Goal: Task Accomplishment & Management: Use online tool/utility

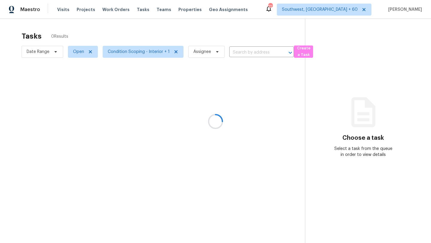
click at [219, 95] on div at bounding box center [215, 121] width 431 height 243
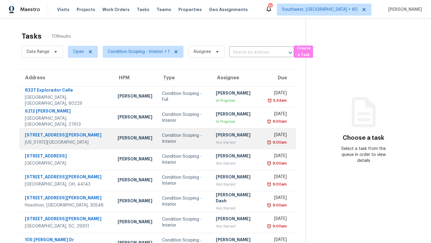
scroll to position [69, 0]
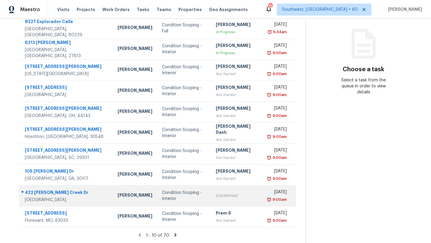
click at [211, 191] on td "Unclaimed" at bounding box center [237, 195] width 52 height 21
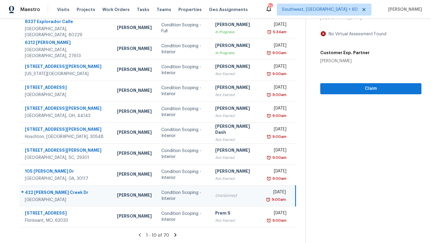
scroll to position [0, 0]
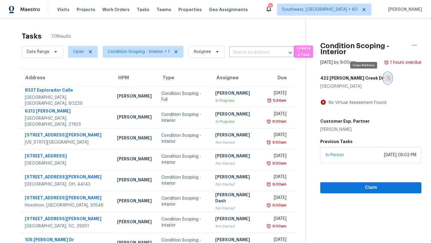
click at [388, 78] on icon "button" at bounding box center [390, 78] width 4 height 4
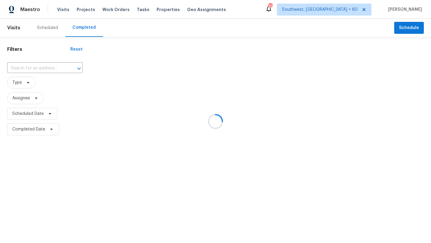
click at [27, 65] on div at bounding box center [215, 121] width 431 height 243
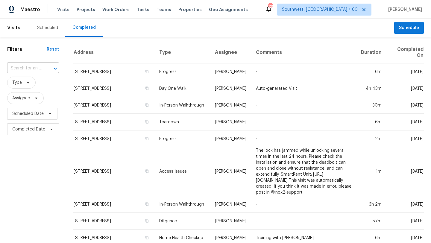
click at [27, 66] on input "text" at bounding box center [24, 68] width 35 height 9
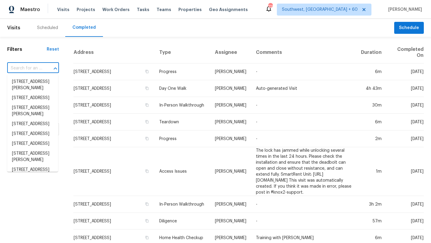
paste input "[STREET_ADDRESS][PERSON_NAME]"
type input "[STREET_ADDRESS][PERSON_NAME]"
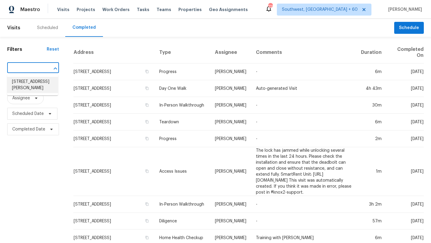
click at [36, 87] on li "[STREET_ADDRESS][PERSON_NAME]" at bounding box center [32, 85] width 51 height 16
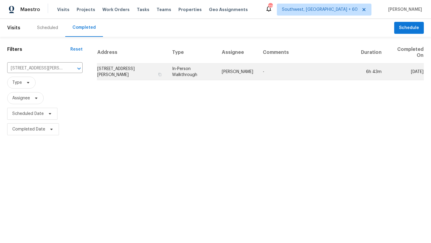
click at [256, 75] on td "[PERSON_NAME]" at bounding box center [237, 71] width 41 height 17
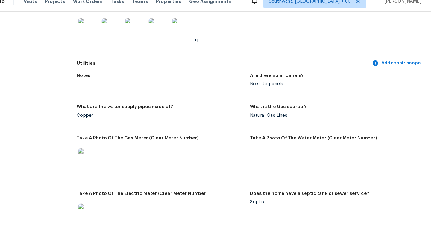
scroll to position [599, 0]
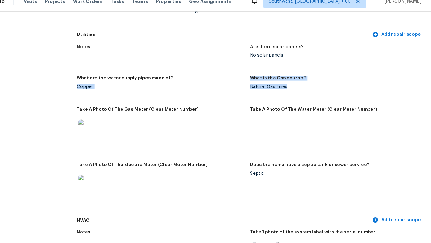
drag, startPoint x: 264, startPoint y: 80, endPoint x: 281, endPoint y: 88, distance: 19.3
click at [281, 88] on div "Notes: Are there solar panels? No solar panels What are the water supply pipes …" at bounding box center [265, 125] width 318 height 159
click at [278, 70] on div "Notes: Are there solar panels? No solar panels What are the water supply pipes …" at bounding box center [265, 125] width 318 height 159
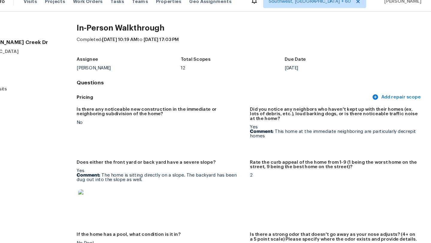
scroll to position [0, 0]
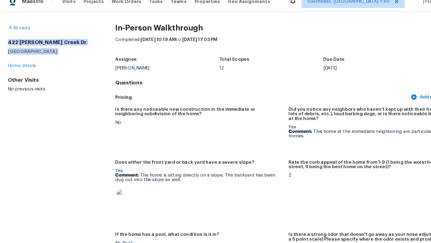
drag, startPoint x: 7, startPoint y: 47, endPoint x: 57, endPoint y: 63, distance: 53.1
click at [57, 63] on div "All visits [STREET_ADDRESS][PERSON_NAME][PERSON_NAME] Home details Other Visits…" at bounding box center [215, 131] width 431 height 224
copy div "[STREET_ADDRESS][PERSON_NAME][PERSON_NAME]"
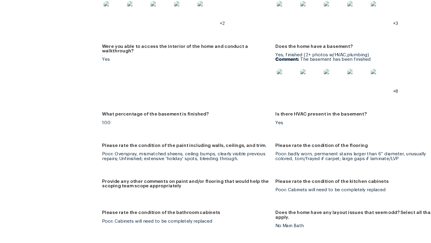
scroll to position [1048, 0]
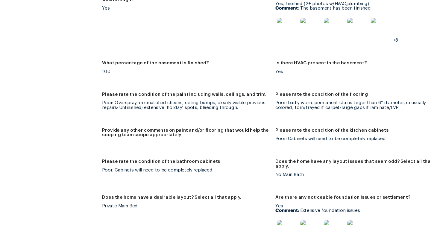
drag, startPoint x: 207, startPoint y: 117, endPoint x: 220, endPoint y: 129, distance: 17.6
click at [220, 129] on div "Notes: Living Room Photos Kitchen Photos Main Bedroom Photos Bathroom Photos +2…" at bounding box center [265, 169] width 318 height 625
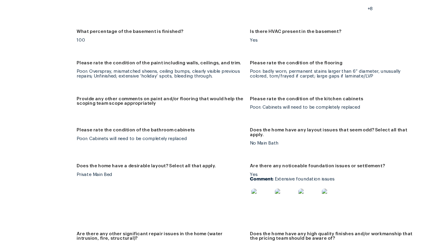
scroll to position [1076, 0]
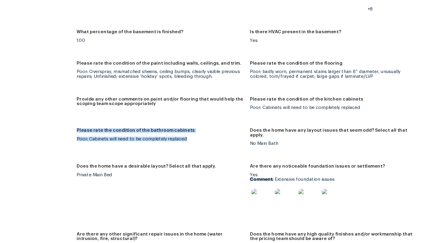
drag, startPoint x: 106, startPoint y: 134, endPoint x: 174, endPoint y: 157, distance: 71.4
click at [174, 157] on div "Notes: Living Room Photos Kitchen Photos Main Bedroom Photos Bathroom Photos +2…" at bounding box center [265, 141] width 318 height 625
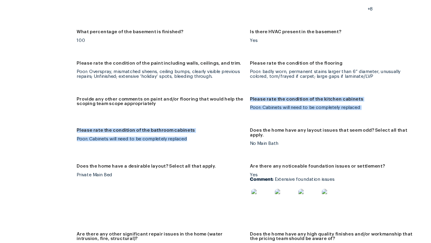
drag, startPoint x: 174, startPoint y: 157, endPoint x: 256, endPoint y: 108, distance: 95.8
click at [256, 108] on div "Notes: Living Room Photos Kitchen Photos Main Bedroom Photos Bathroom Photos +2…" at bounding box center [265, 141] width 318 height 625
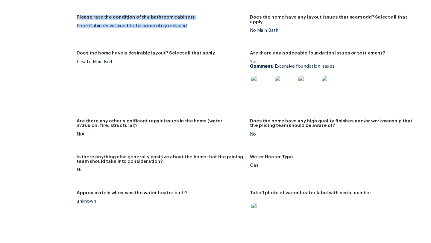
scroll to position [1190, 0]
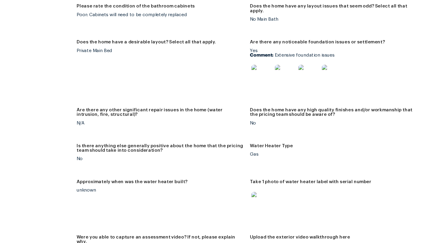
click at [236, 167] on figure "Is there anything else generally positive about the home that the pricing team …" at bounding box center [185, 165] width 159 height 26
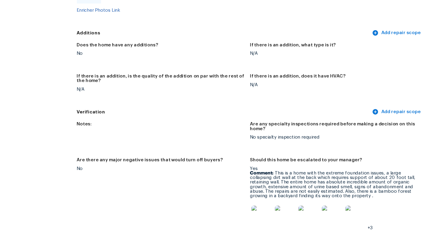
scroll to position [1495, 0]
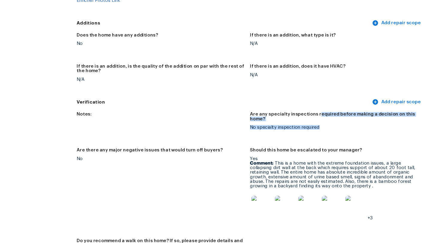
drag, startPoint x: 325, startPoint y: 116, endPoint x: 338, endPoint y: 132, distance: 20.9
click at [338, 132] on figure "Are any specialty inspections required before making a decision on this home? N…" at bounding box center [344, 136] width 159 height 26
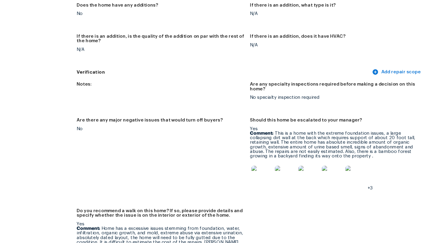
scroll to position [1528, 0]
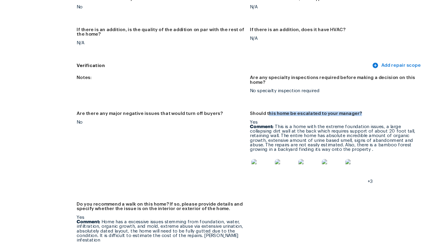
drag, startPoint x: 282, startPoint y: 117, endPoint x: 347, endPoint y: 119, distance: 64.7
click at [347, 122] on div "Should this home be escalated to your manager?" at bounding box center [342, 126] width 154 height 8
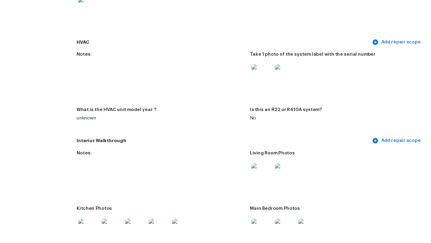
scroll to position [707, 0]
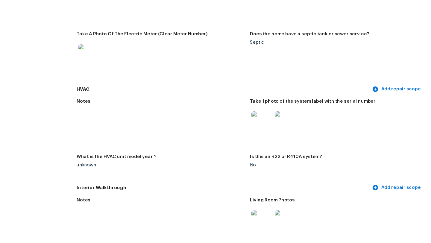
click at [370, 171] on figure "Is this an R22 or R410A system? No" at bounding box center [344, 173] width 159 height 22
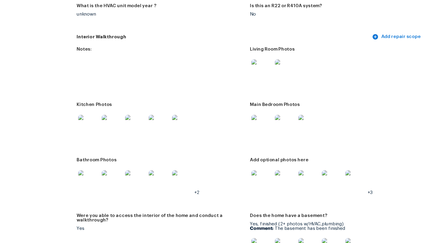
scroll to position [913, 0]
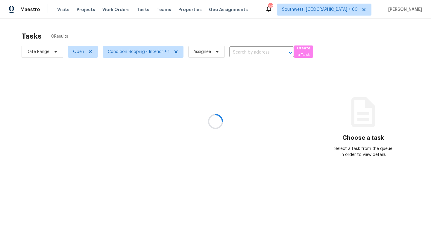
click at [32, 51] on div at bounding box center [215, 121] width 431 height 243
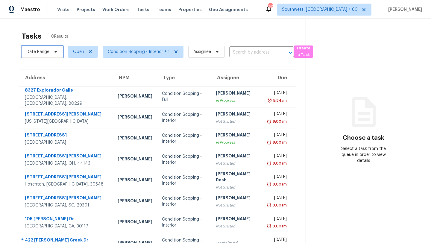
click at [32, 51] on span "Date Range" at bounding box center [38, 52] width 23 height 6
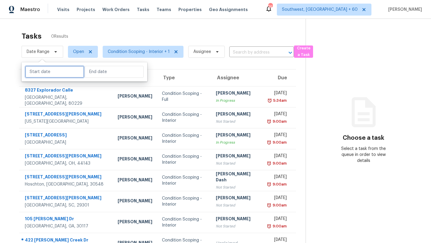
select select "8"
select select "2025"
select select "9"
select select "2025"
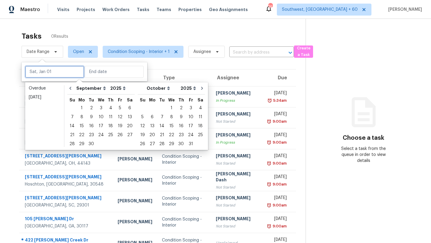
click at [42, 71] on input "text" at bounding box center [54, 72] width 59 height 12
click at [108, 137] on div "25" at bounding box center [110, 135] width 9 height 8
type input "[DATE]"
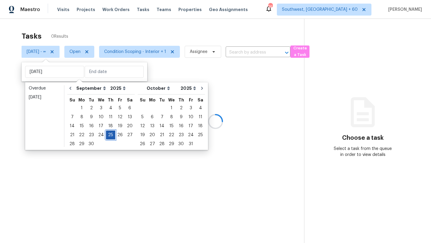
click at [108, 137] on div "25" at bounding box center [110, 135] width 9 height 8
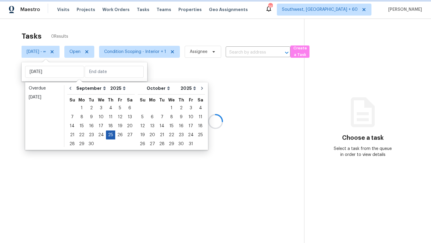
type input "[DATE]"
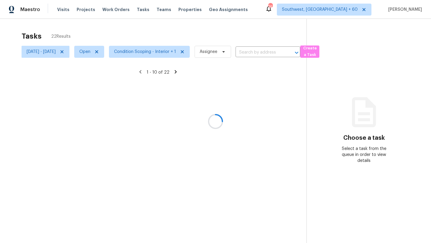
click at [143, 20] on div at bounding box center [215, 121] width 431 height 243
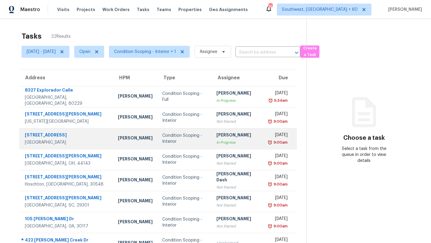
scroll to position [69, 0]
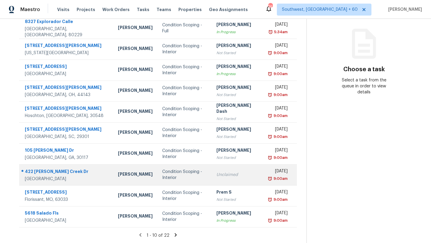
click at [212, 173] on td "Unclaimed" at bounding box center [238, 174] width 52 height 21
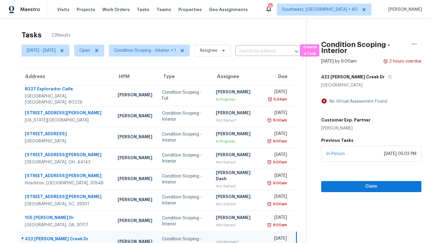
scroll to position [0, 0]
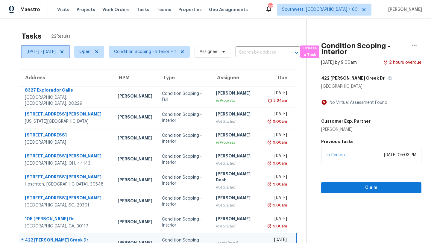
click at [56, 53] on span "Thu, Sep 25 - Thu, Sep 25" at bounding box center [41, 52] width 29 height 6
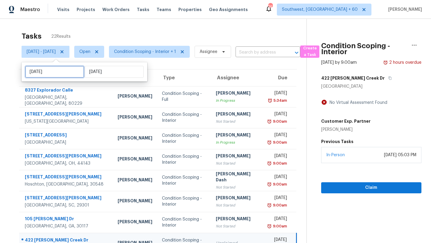
click at [65, 77] on input "[DATE]" at bounding box center [54, 72] width 59 height 12
select select "8"
select select "2025"
select select "9"
select select "2025"
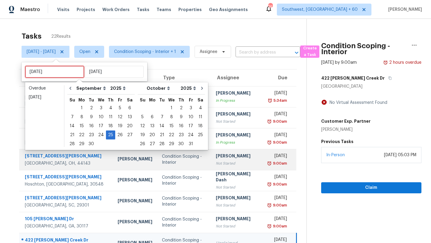
type input "Wed, Sep 17"
type input "[DATE]"
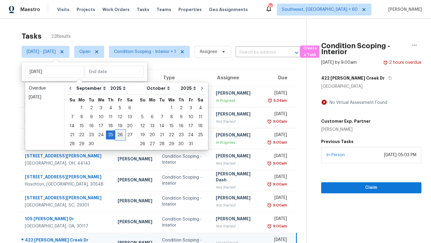
click at [116, 131] on div "26" at bounding box center [120, 135] width 10 height 8
type input "Fri, Sep 26"
type input "[DATE]"
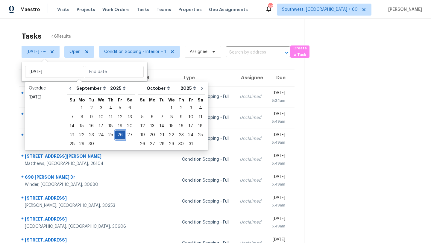
click at [116, 131] on div "26" at bounding box center [120, 135] width 10 height 8
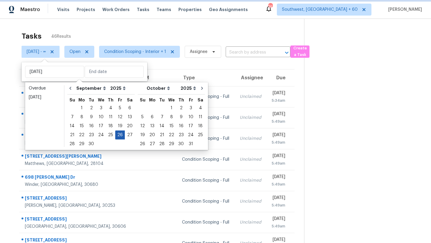
type input "Fri, Sep 26"
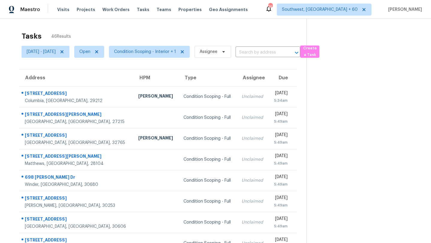
click at [170, 29] on div "Tasks 46 Results" at bounding box center [164, 36] width 285 height 16
click at [158, 54] on span "Condition Scoping - Interior + 1" at bounding box center [145, 52] width 62 height 6
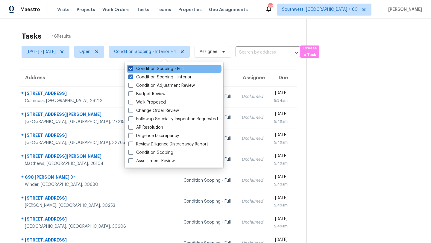
click at [159, 69] on label "Condition Scoping - Full" at bounding box center [155, 69] width 55 height 6
click at [132, 69] on input "Condition Scoping - Full" at bounding box center [130, 68] width 4 height 4
checkbox input "false"
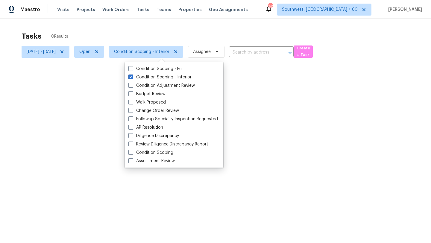
click at [168, 32] on div at bounding box center [215, 121] width 431 height 243
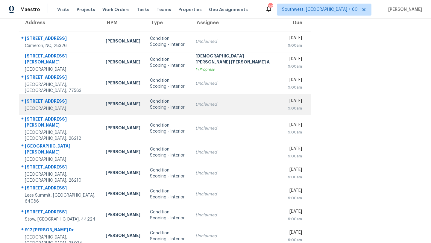
scroll to position [69, 0]
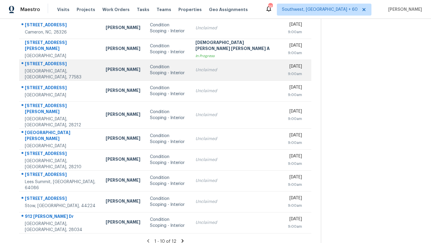
click at [244, 67] on div "Unclaimed" at bounding box center [237, 70] width 83 height 6
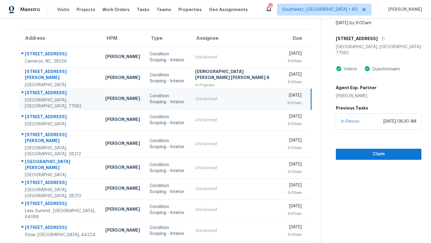
scroll to position [37, 0]
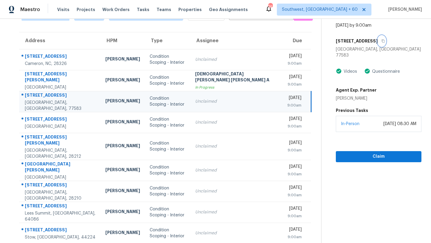
click at [382, 41] on icon "button" at bounding box center [384, 41] width 4 height 4
click at [361, 154] on span "Claim" at bounding box center [379, 156] width 76 height 7
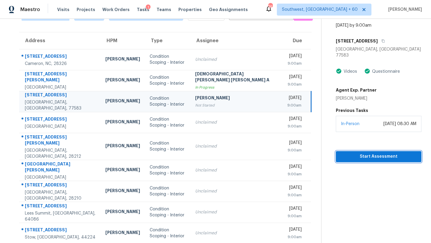
click at [361, 153] on span "Start Assessment" at bounding box center [379, 156] width 76 height 7
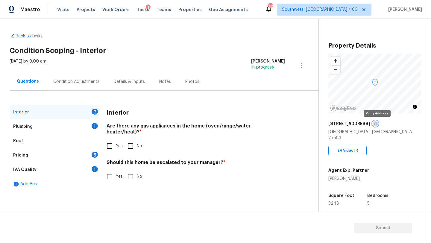
click at [376, 122] on icon "button" at bounding box center [376, 124] width 4 height 4
click at [376, 124] on icon "button" at bounding box center [375, 123] width 3 height 3
click at [375, 121] on button "button" at bounding box center [375, 123] width 5 height 5
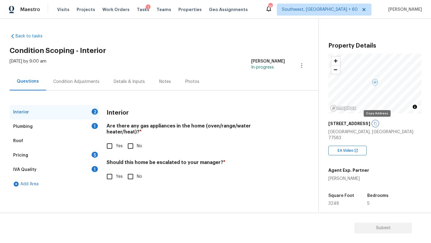
click at [375, 121] on button "button" at bounding box center [375, 123] width 5 height 5
click at [47, 131] on div "Plumbing 1" at bounding box center [55, 126] width 90 height 14
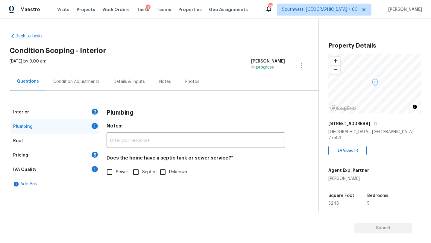
click at [54, 111] on div "Interior 2" at bounding box center [55, 112] width 90 height 14
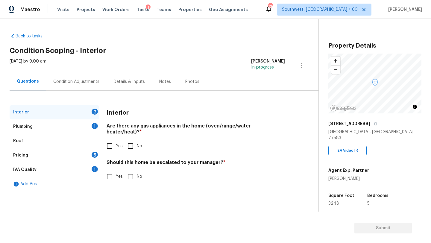
click at [122, 160] on h4 "Should this home be escalated to your manager? *" at bounding box center [196, 164] width 178 height 8
click at [109, 173] on input "Yes" at bounding box center [109, 176] width 13 height 13
checkbox input "true"
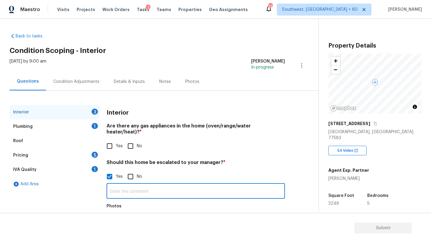
click at [120, 187] on input "text" at bounding box center [196, 192] width 178 height 14
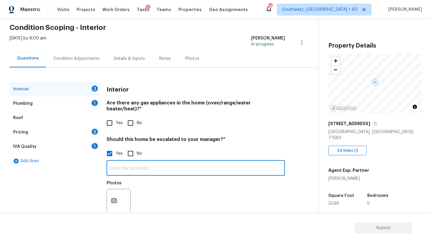
scroll to position [24, 0]
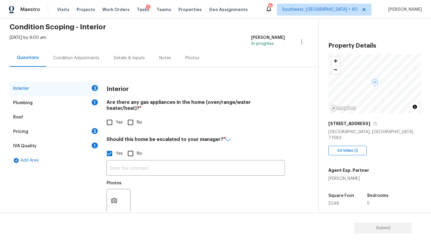
click at [53, 102] on div "Plumbing 1" at bounding box center [55, 103] width 90 height 14
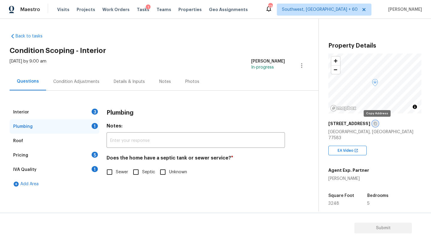
click at [376, 121] on button "button" at bounding box center [375, 123] width 5 height 5
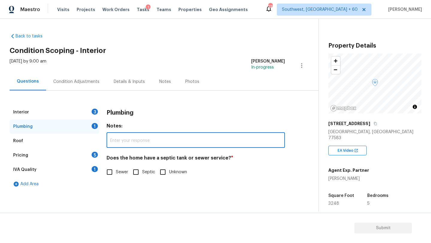
click at [124, 136] on input "text" at bounding box center [196, 141] width 178 height 14
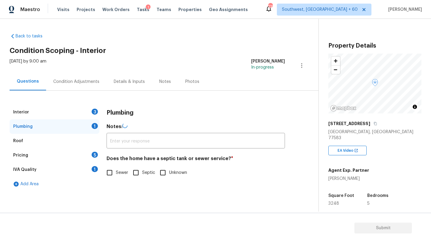
click at [68, 143] on div "Roof" at bounding box center [55, 141] width 90 height 14
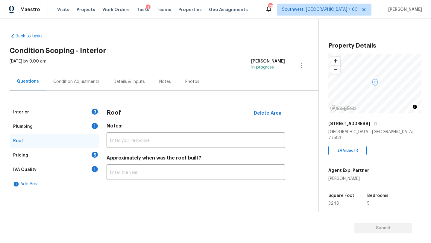
click at [50, 156] on div "Pricing 5" at bounding box center [55, 155] width 90 height 14
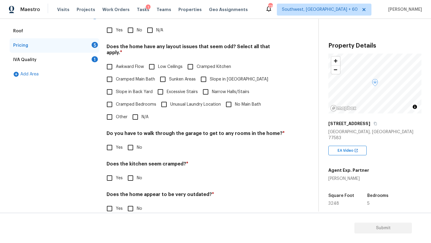
scroll to position [116, 0]
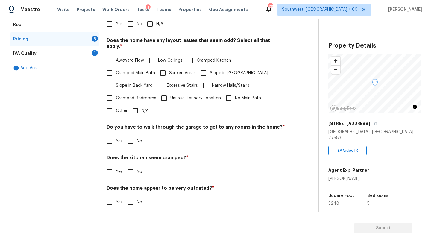
click at [143, 46] on div "Does the home have any layout issues that seem odd? Select all that apply. * Aw…" at bounding box center [196, 77] width 178 height 80
drag, startPoint x: 107, startPoint y: 122, endPoint x: 285, endPoint y: 124, distance: 177.6
click at [285, 124] on h4 "Do you have to walk through the garage to get to any rooms in the home? *" at bounding box center [196, 128] width 178 height 8
click at [170, 155] on h4 "Does the kitchen seem cramped? *" at bounding box center [196, 159] width 178 height 8
drag, startPoint x: 146, startPoint y: 181, endPoint x: 193, endPoint y: 188, distance: 47.2
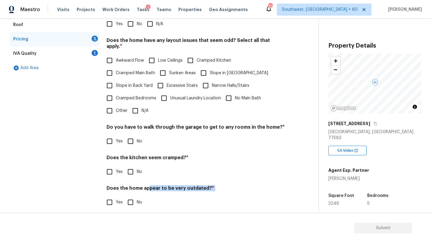
click at [193, 188] on div "Does the home appear to be very outdated? * Yes No" at bounding box center [196, 196] width 178 height 23
click at [160, 185] on h4 "Does the home appear to be very outdated? *" at bounding box center [196, 189] width 178 height 8
click at [40, 55] on div "IVA Quality 1" at bounding box center [55, 53] width 90 height 14
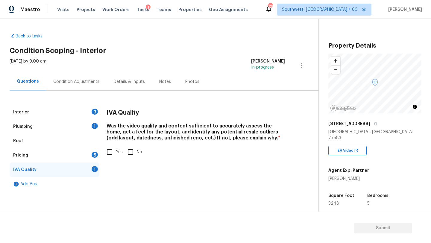
click at [33, 127] on div "Plumbing 1" at bounding box center [55, 126] width 90 height 14
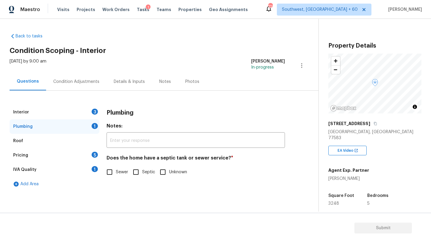
click at [75, 81] on div "Condition Adjustments" at bounding box center [76, 82] width 46 height 6
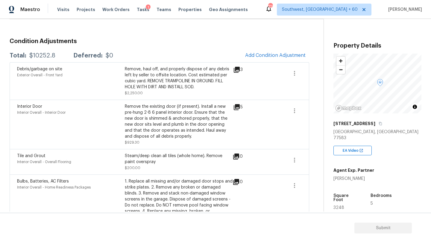
scroll to position [59, 0]
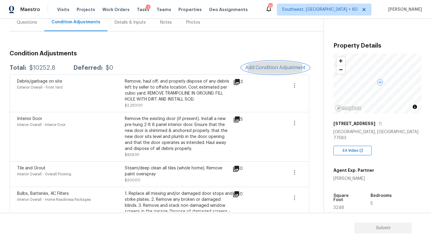
click at [266, 67] on span "Add Condition Adjustment" at bounding box center [275, 67] width 60 height 5
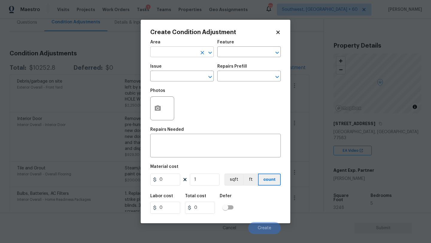
click at [181, 52] on input "text" at bounding box center [173, 52] width 47 height 9
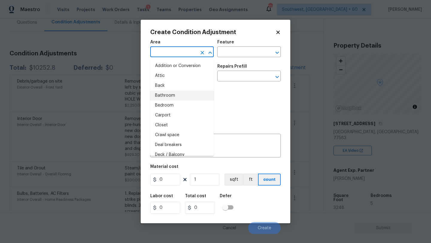
click at [229, 99] on div "Photos" at bounding box center [215, 104] width 131 height 39
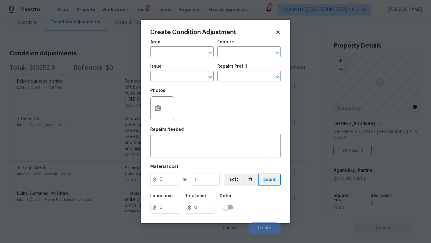
click at [280, 34] on icon at bounding box center [278, 32] width 5 height 5
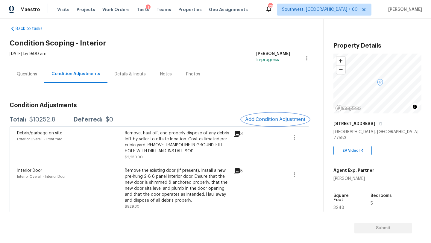
scroll to position [0, 0]
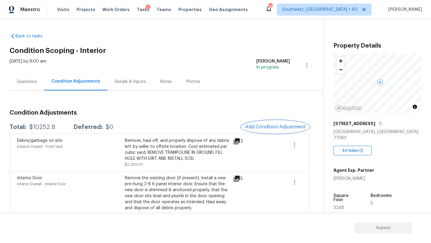
click at [259, 123] on button "Add Condition Adjustment" at bounding box center [276, 127] width 68 height 13
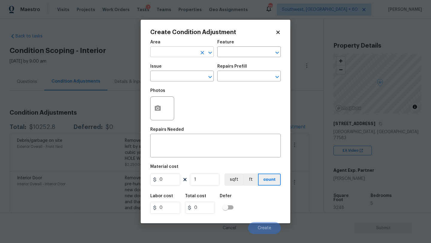
click at [185, 52] on input "text" at bounding box center [173, 52] width 47 height 9
click at [185, 67] on li "Bedroom" at bounding box center [181, 66] width 63 height 10
type input "Bedroom"
click at [221, 51] on input "text" at bounding box center [240, 52] width 47 height 9
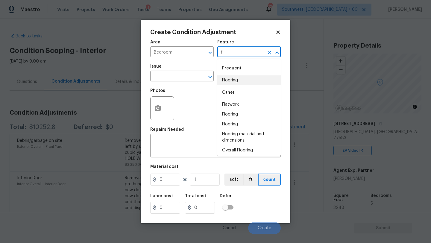
click at [230, 79] on li "Flooring" at bounding box center [248, 80] width 63 height 10
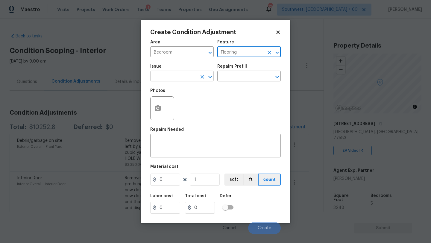
type input "Flooring"
click at [164, 74] on input "text" at bounding box center [173, 76] width 47 height 9
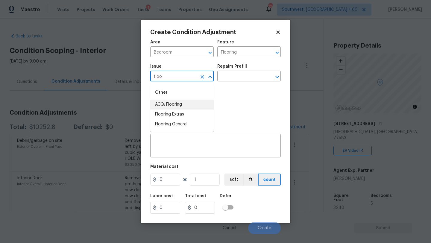
click at [177, 102] on li "ACQ: Flooring" at bounding box center [181, 105] width 63 height 10
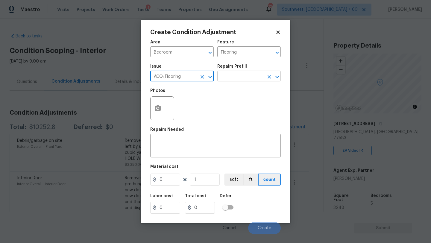
type input "ACQ: Flooring"
click at [235, 78] on input "text" at bounding box center [240, 76] width 47 height 9
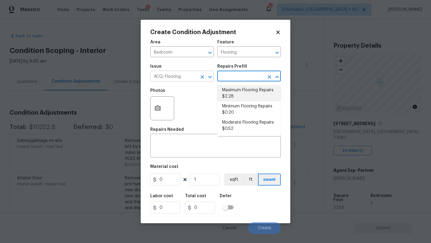
click at [197, 76] on div "ACQ: Flooring ​" at bounding box center [181, 76] width 63 height 9
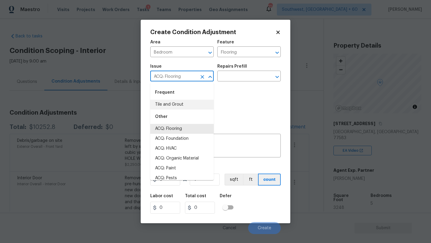
click at [201, 78] on icon "Clear" at bounding box center [203, 77] width 4 height 4
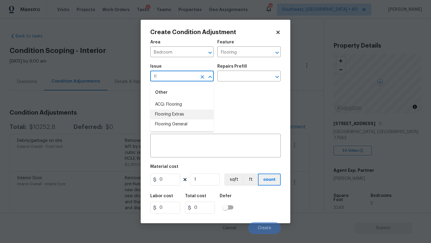
click at [187, 116] on li "Flooring Extras" at bounding box center [181, 115] width 63 height 10
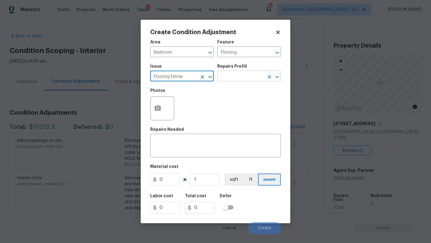
type input "Flooring Extras"
click at [232, 76] on input "text" at bounding box center [240, 76] width 47 height 9
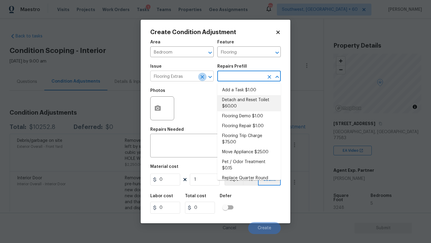
click at [202, 78] on icon "Clear" at bounding box center [203, 77] width 4 height 4
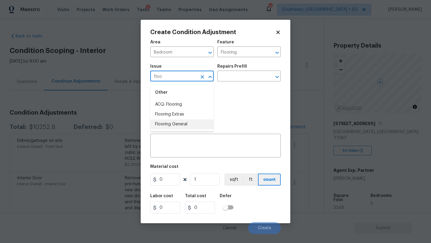
click at [199, 124] on li "Flooring General" at bounding box center [181, 124] width 63 height 10
type input "Flooring General"
click at [244, 78] on input "text" at bounding box center [240, 76] width 47 height 9
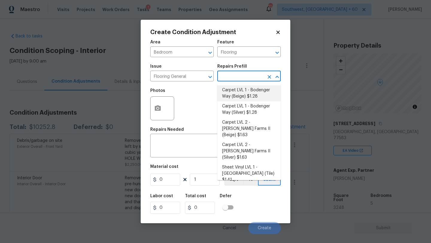
click at [257, 93] on li "Carpet LVL 1 - Bodenger Way (Beige) $1.28" at bounding box center [248, 93] width 63 height 16
type input "Overall Flooring"
type textarea "Install new carpet. (Bodenger Way 749 Bird Bath, Beige) at all previously carpe…"
type input "1.28"
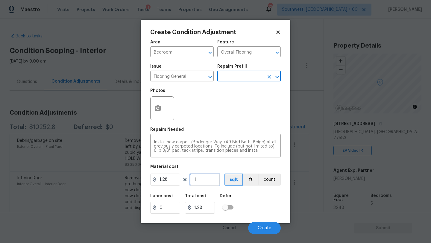
click at [202, 179] on input "1" at bounding box center [205, 180] width 30 height 12
click at [210, 179] on input "1" at bounding box center [205, 180] width 30 height 12
type input "3"
type input "3.84"
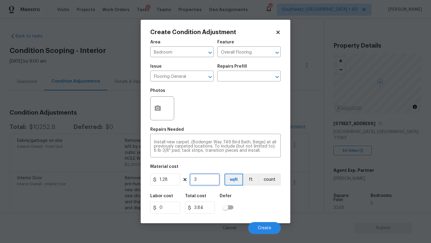
type input "32"
type input "40.96"
type input "324"
type input "414.72"
type input "3245"
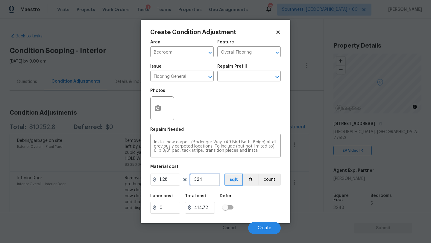
type input "4153.6"
type input "3245"
click at [200, 209] on input "4153.6" at bounding box center [200, 208] width 30 height 12
click at [200, 180] on input "3245" at bounding box center [205, 180] width 30 height 12
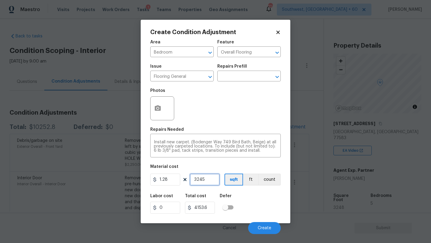
click at [200, 180] on input "3245" at bounding box center [205, 180] width 30 height 12
click at [208, 181] on input "3245" at bounding box center [205, 180] width 30 height 12
click at [201, 181] on input "3245" at bounding box center [205, 180] width 30 height 12
click at [280, 32] on icon at bounding box center [278, 32] width 5 height 5
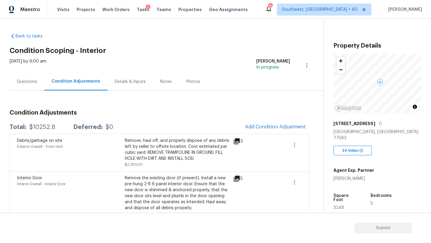
click at [384, 122] on div "4806 Timber Gate Ct" at bounding box center [378, 123] width 88 height 11
click at [381, 122] on icon "button" at bounding box center [380, 123] width 3 height 3
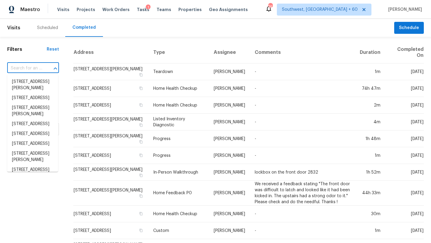
click at [40, 69] on input "text" at bounding box center [24, 68] width 35 height 9
paste input "[STREET_ADDRESS]"
type input "[STREET_ADDRESS]"
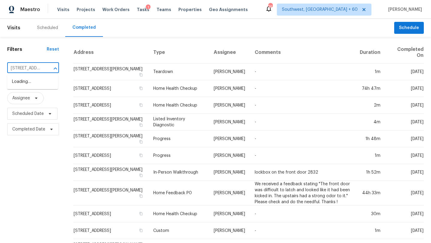
scroll to position [0, 52]
click at [39, 82] on li "[STREET_ADDRESS]" at bounding box center [32, 82] width 51 height 10
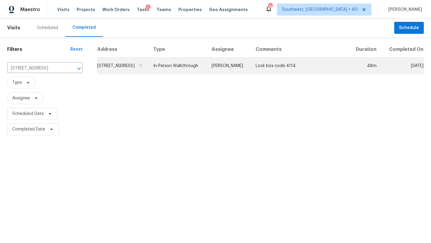
click at [235, 74] on td "Stephen Lacy" at bounding box center [229, 66] width 44 height 17
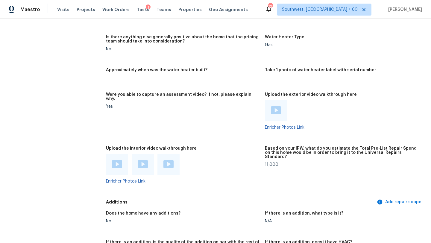
scroll to position [1112, 0]
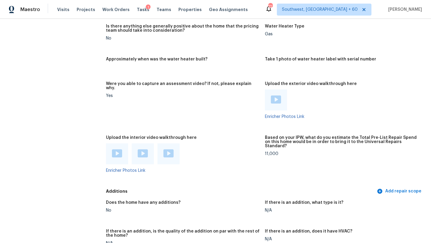
click at [223, 114] on figure "Were you able to capture an assessment video? If not, please explain why. Yes" at bounding box center [185, 105] width 159 height 47
click at [114, 149] on img at bounding box center [117, 153] width 10 height 8
click at [146, 149] on img at bounding box center [143, 153] width 10 height 8
click at [169, 149] on img at bounding box center [169, 153] width 10 height 8
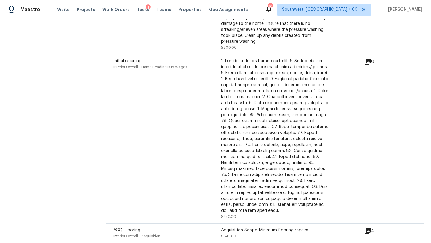
scroll to position [1959, 0]
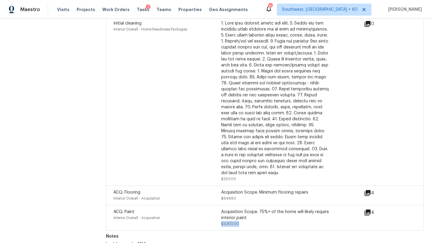
drag, startPoint x: 222, startPoint y: 218, endPoint x: 248, endPoint y: 218, distance: 26.4
click at [248, 218] on div "Acquisition Scope: 75%+ of the home will likely require interior paint $4,872.00" at bounding box center [275, 218] width 108 height 18
click at [265, 209] on div "Acquisition Scope: 75%+ of the home will likely require interior paint" at bounding box center [275, 215] width 108 height 12
drag, startPoint x: 259, startPoint y: 204, endPoint x: 269, endPoint y: 204, distance: 9.9
click at [269, 209] on div "Acquisition Scope: 75%+ of the home will likely require interior paint" at bounding box center [275, 215] width 108 height 12
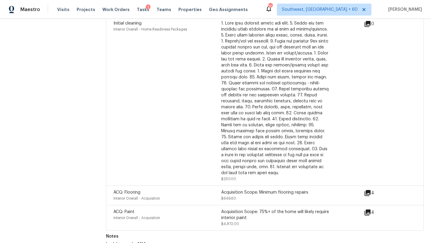
click at [271, 209] on div "Acquisition Scope: 75%+ of the home will likely require interior paint" at bounding box center [275, 215] width 108 height 12
click at [185, 123] on div "Initial cleaning Interior Overall - Home Readiness Packages" at bounding box center [168, 101] width 108 height 162
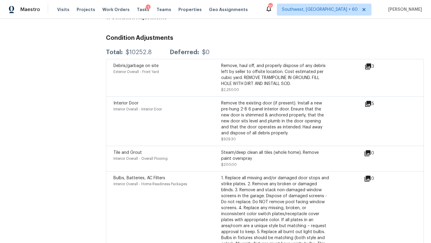
scroll to position [1496, 0]
